Goal: Transaction & Acquisition: Purchase product/service

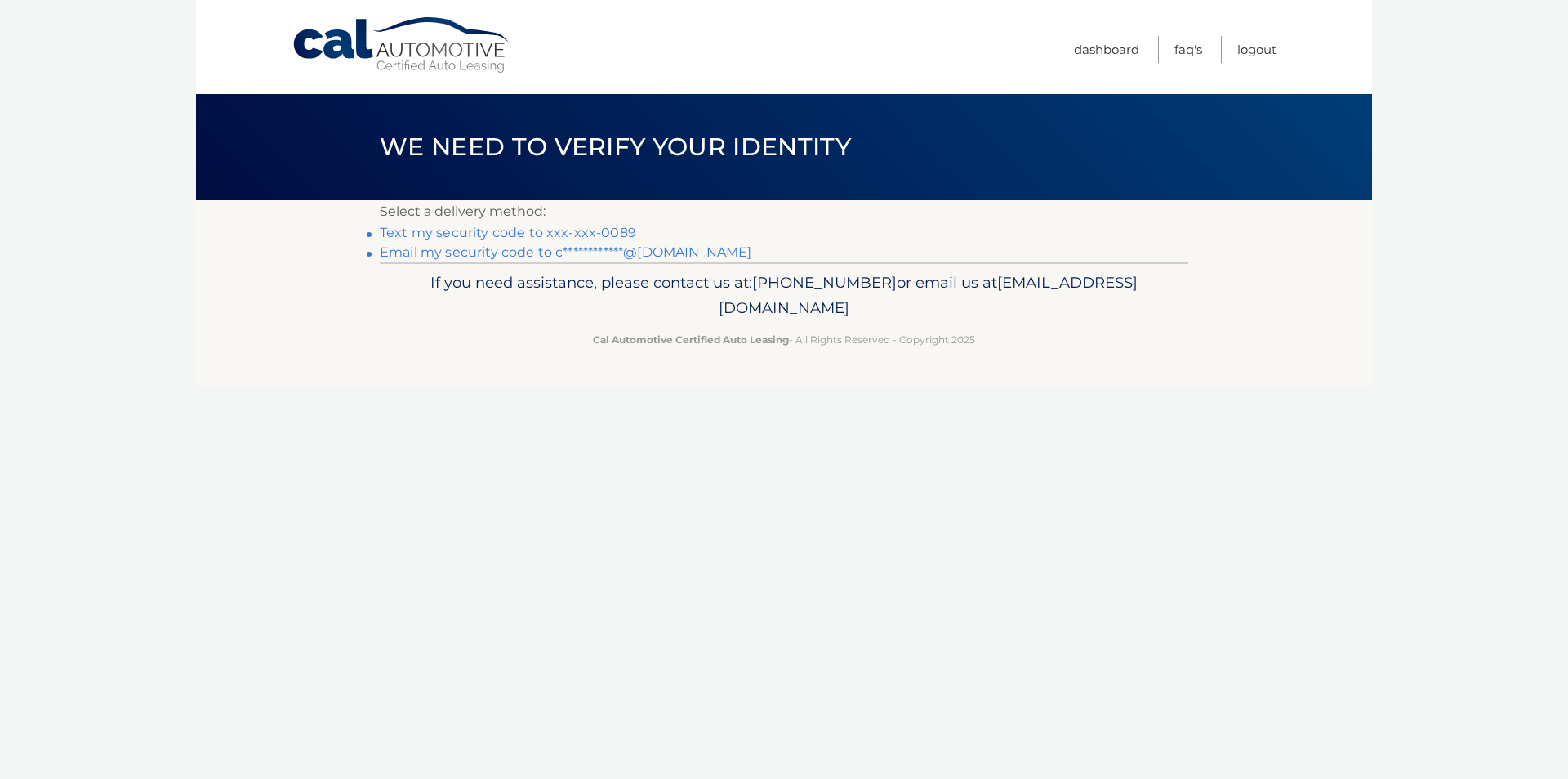
click at [583, 231] on link "Text my security code to xxx-xxx-0089" at bounding box center [508, 232] width 256 height 16
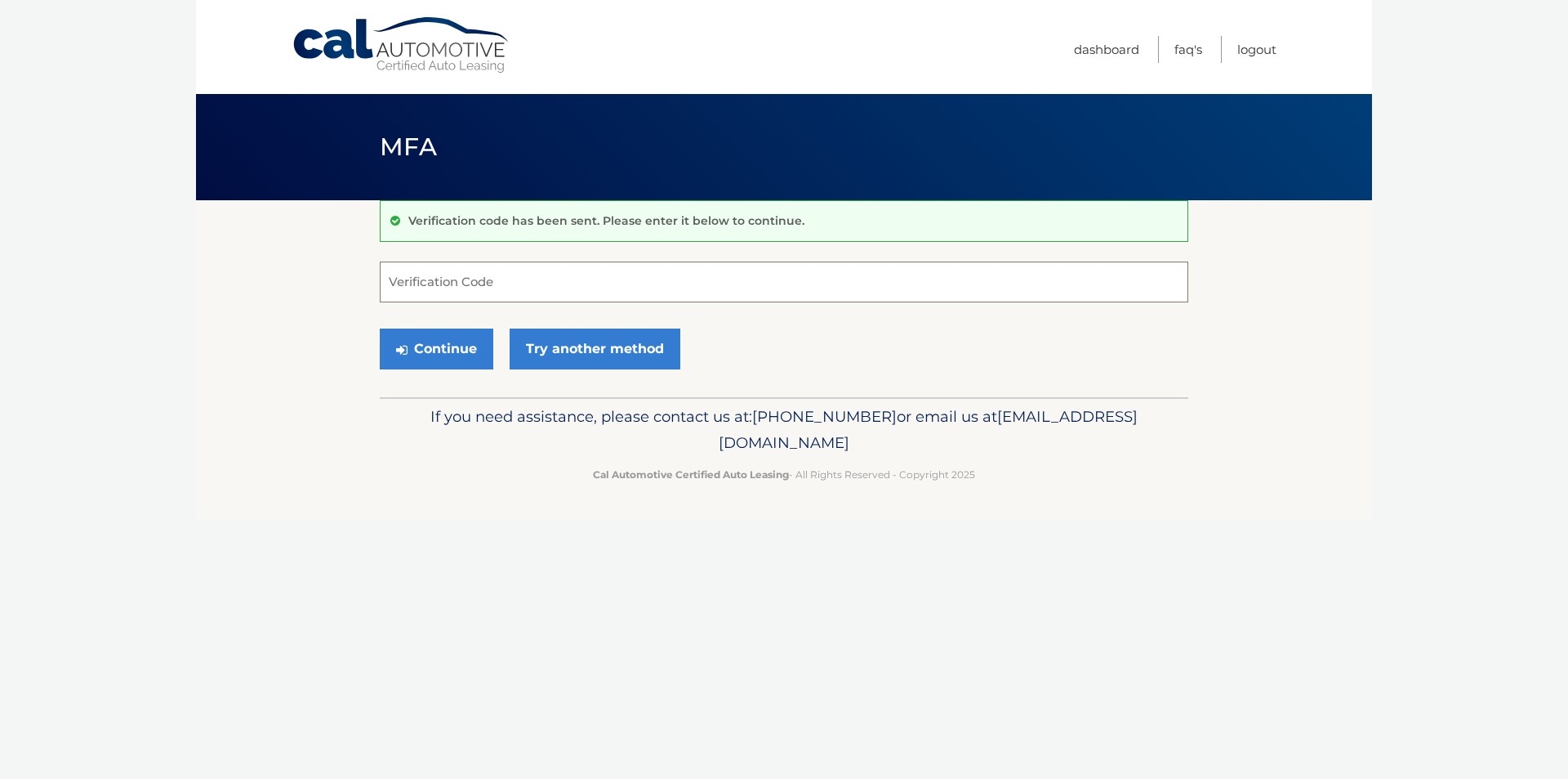
click at [454, 287] on input "Verification Code" at bounding box center [784, 282] width 809 height 41
type input "901295"
click at [380, 328] on button "Continue" at bounding box center [437, 348] width 114 height 41
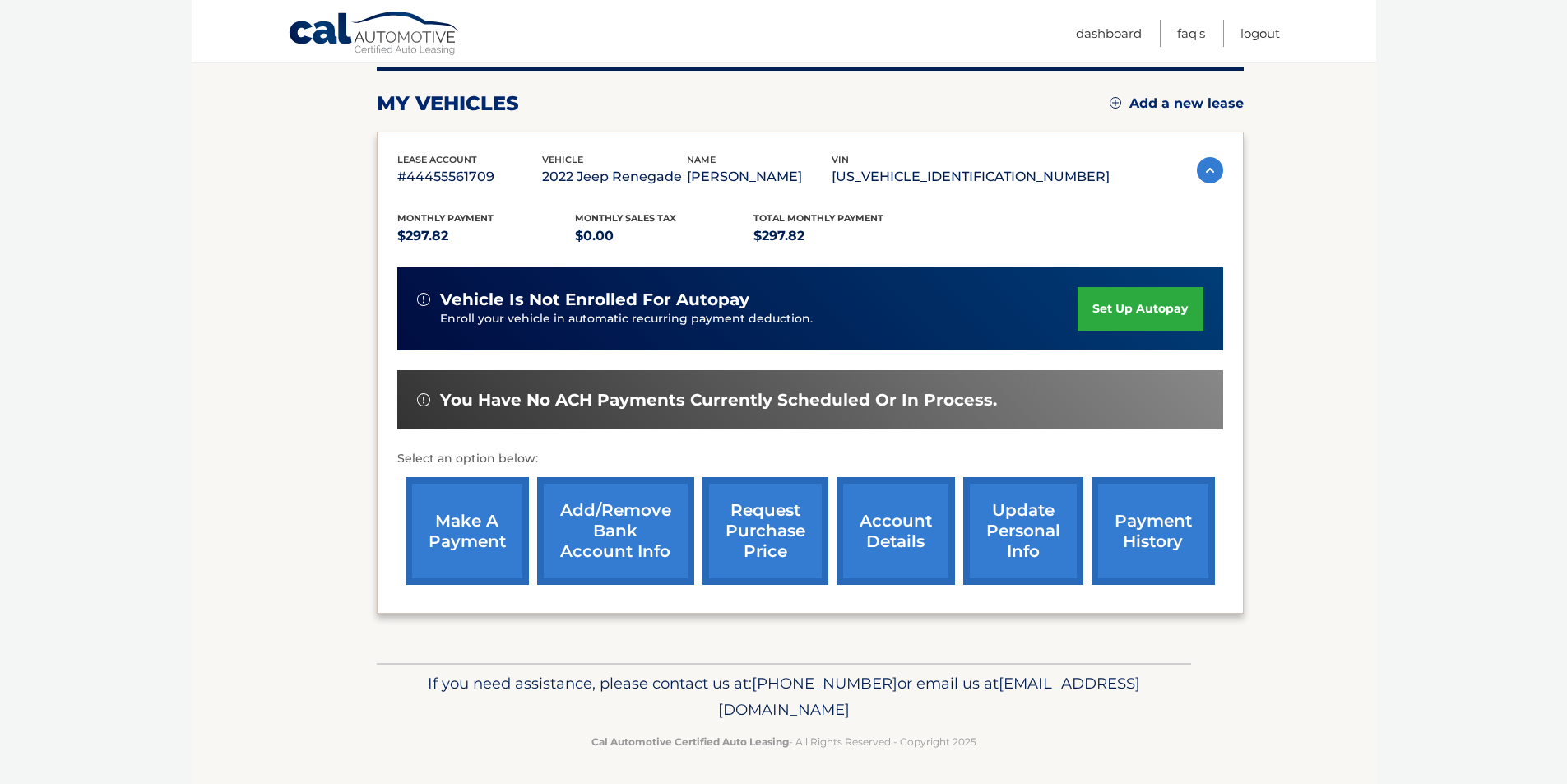
scroll to position [213, 0]
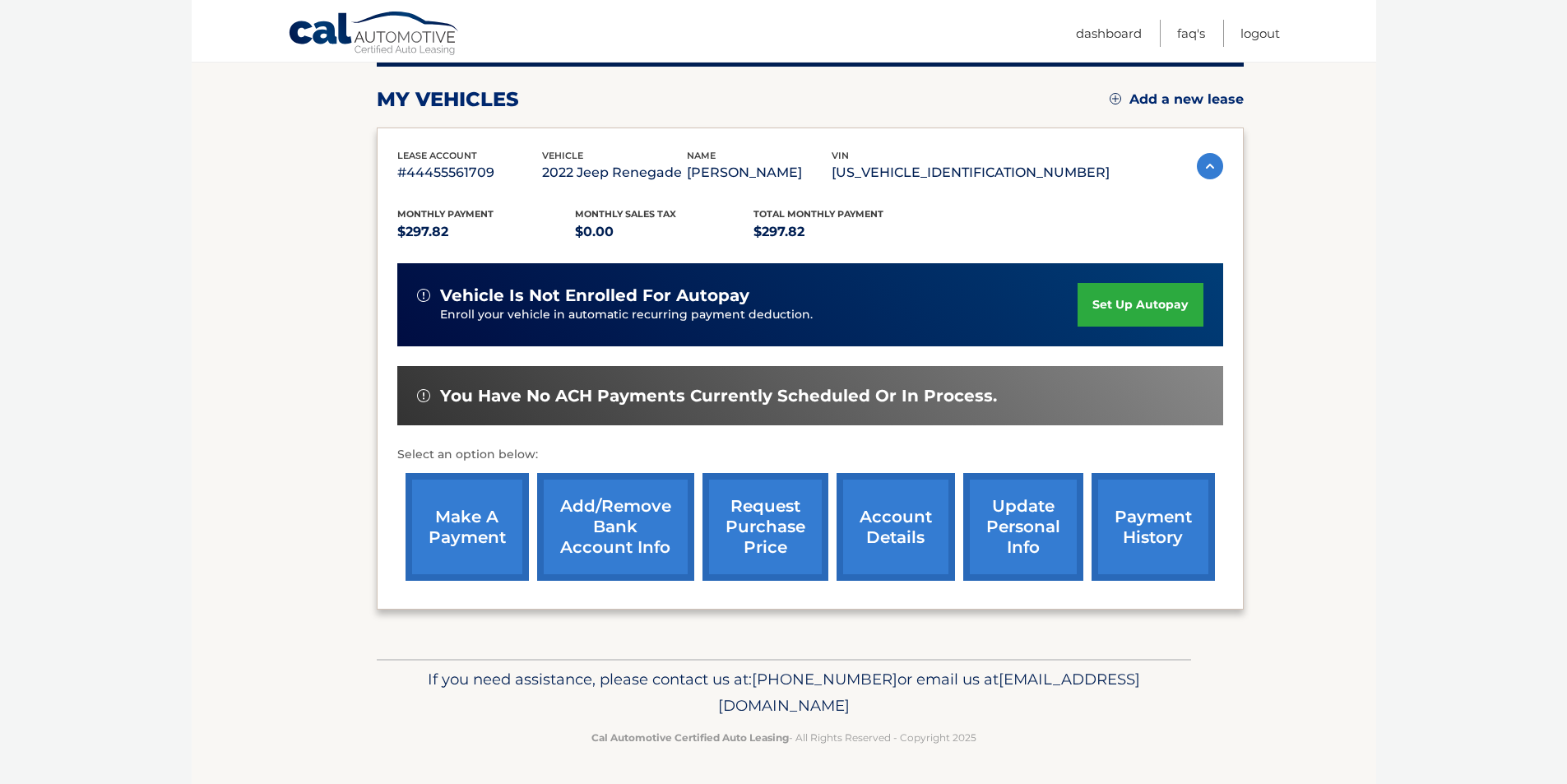
click at [480, 527] on link "make a payment" at bounding box center [468, 526] width 123 height 107
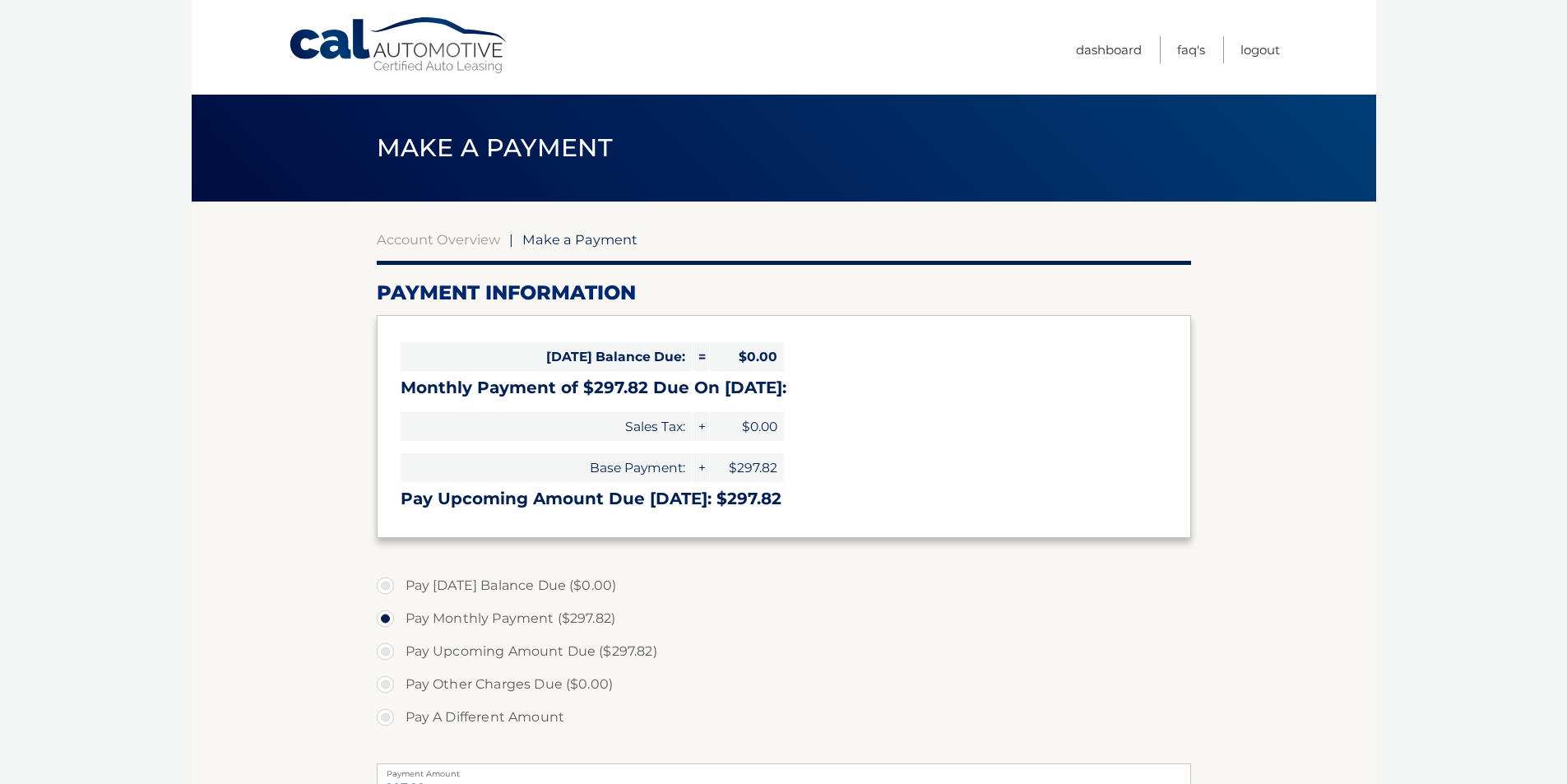
select select "NDcyYWE4NzEtYWNmMi00OTE2LThkMTQtZDEyZjk5MTQyYzk0"
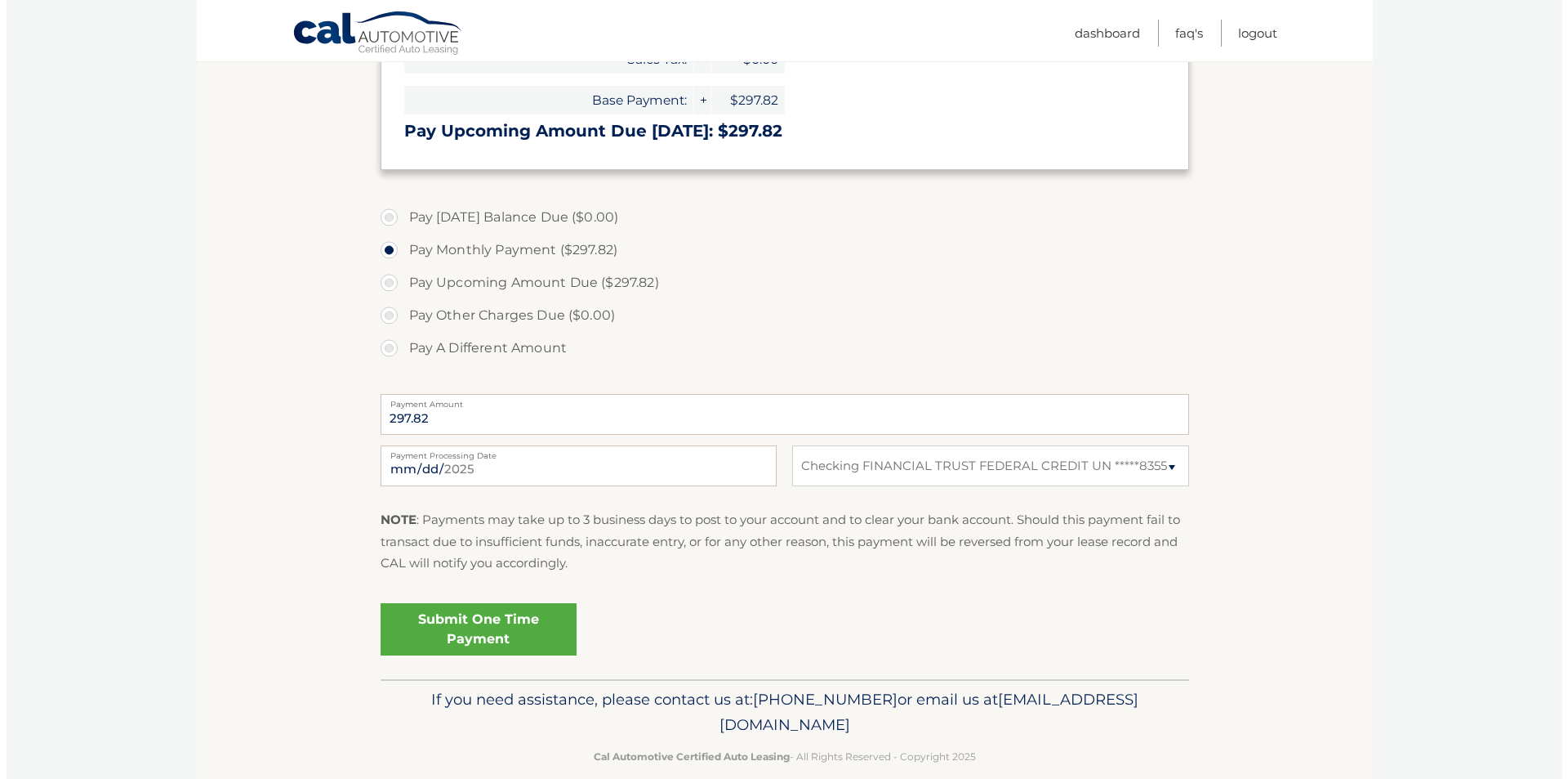
scroll to position [389, 0]
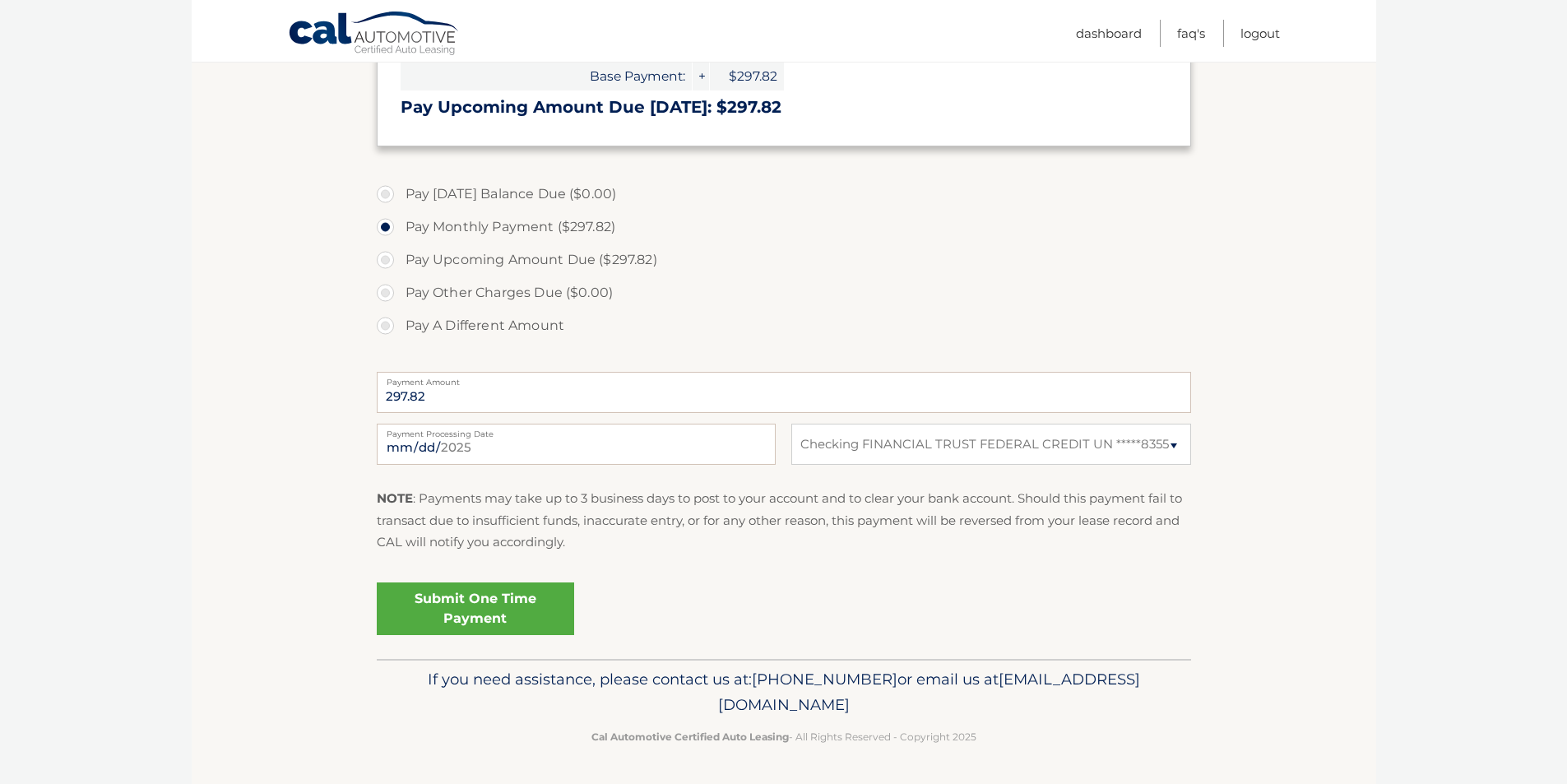
click at [477, 605] on link "Submit One Time Payment" at bounding box center [475, 608] width 197 height 52
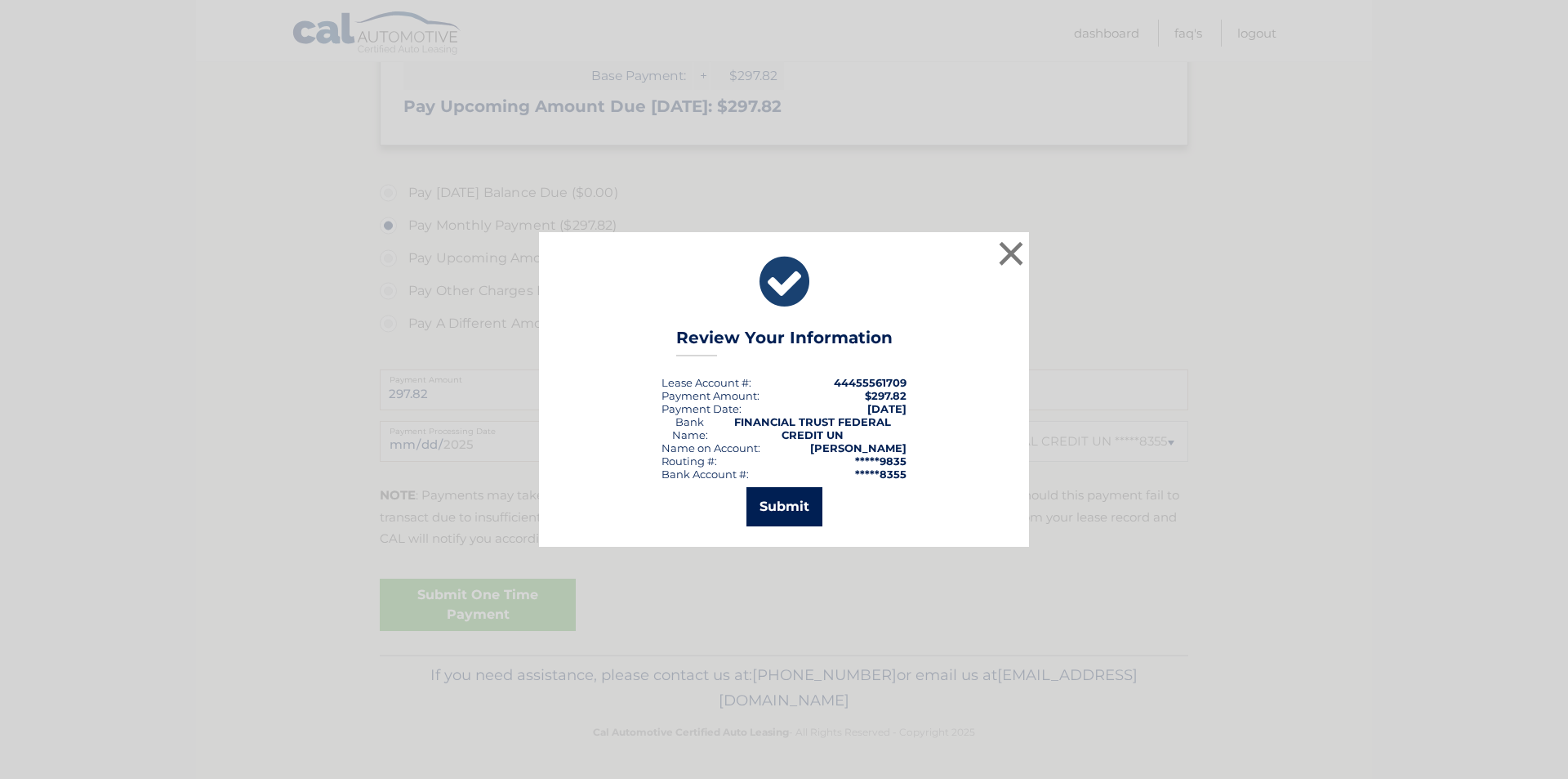
click at [791, 505] on button "Submit" at bounding box center [784, 506] width 76 height 39
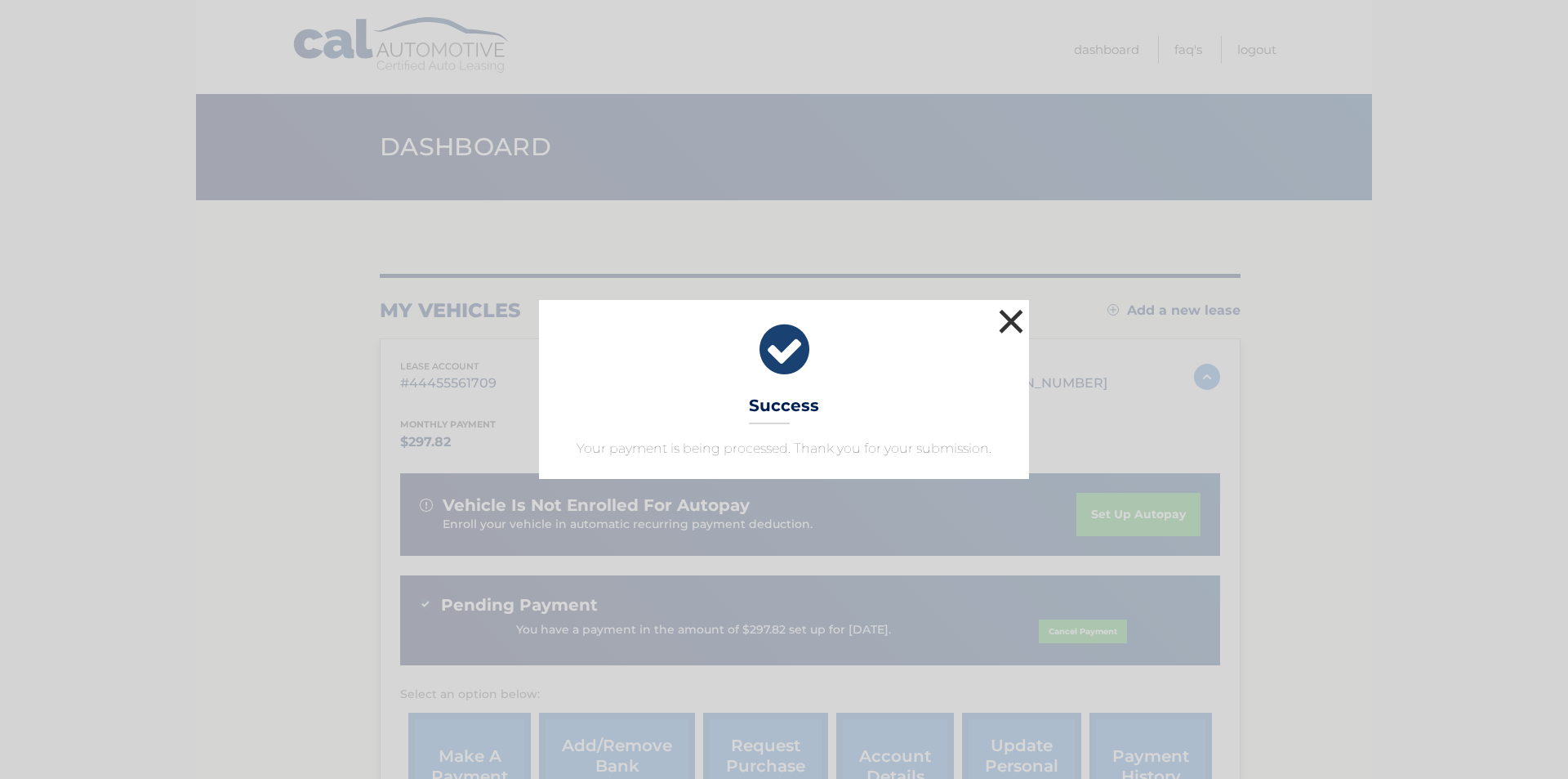
click at [1015, 317] on button "×" at bounding box center [1011, 321] width 33 height 33
